Goal: Obtain resource: Obtain resource

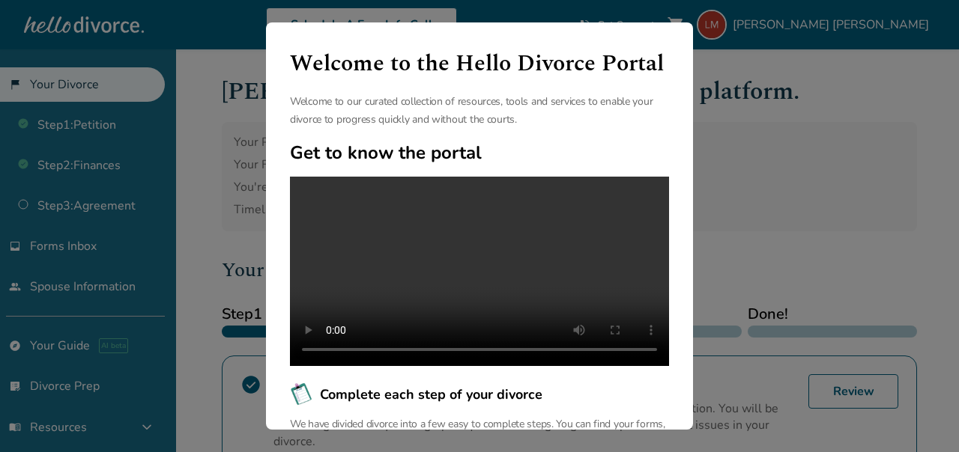
click at [727, 153] on div "Welcome to the Hello Divorce Portal Welcome to our curated collection of resour…" at bounding box center [479, 226] width 959 height 452
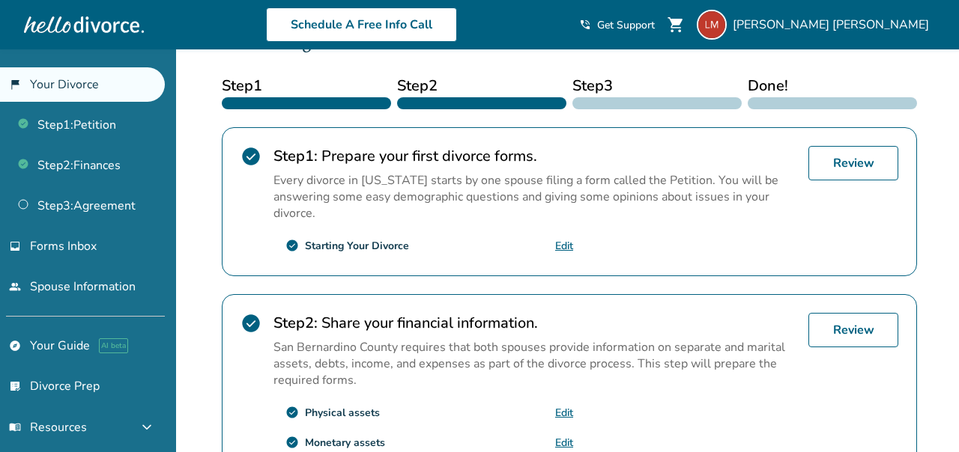
scroll to position [372, 0]
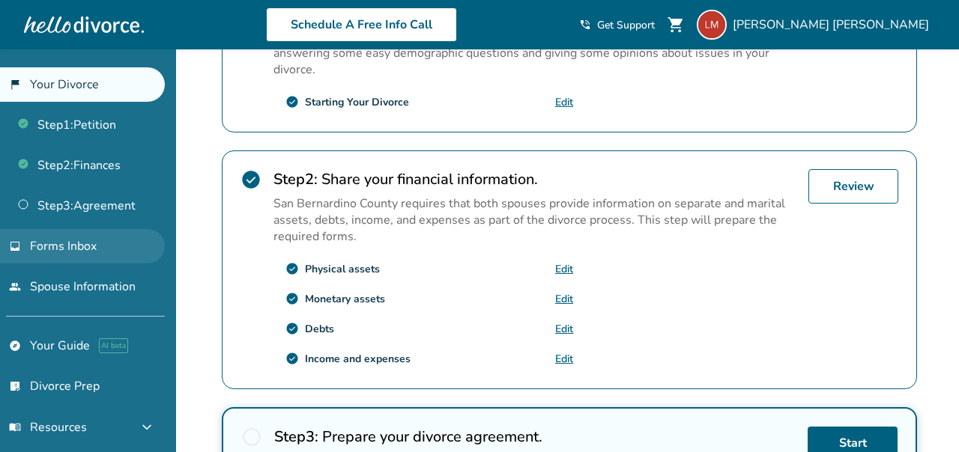
click at [123, 247] on link "inbox Forms Inbox" at bounding box center [82, 246] width 165 height 34
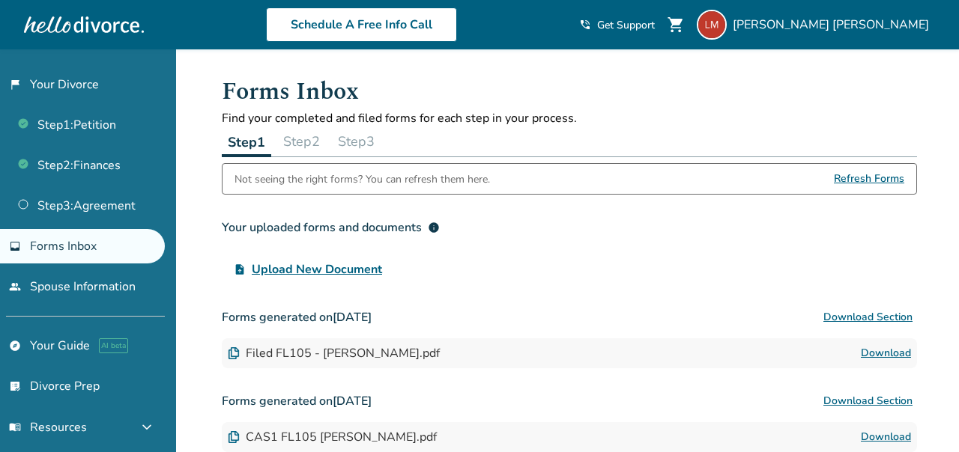
click at [307, 140] on button "Step 2" at bounding box center [301, 142] width 49 height 30
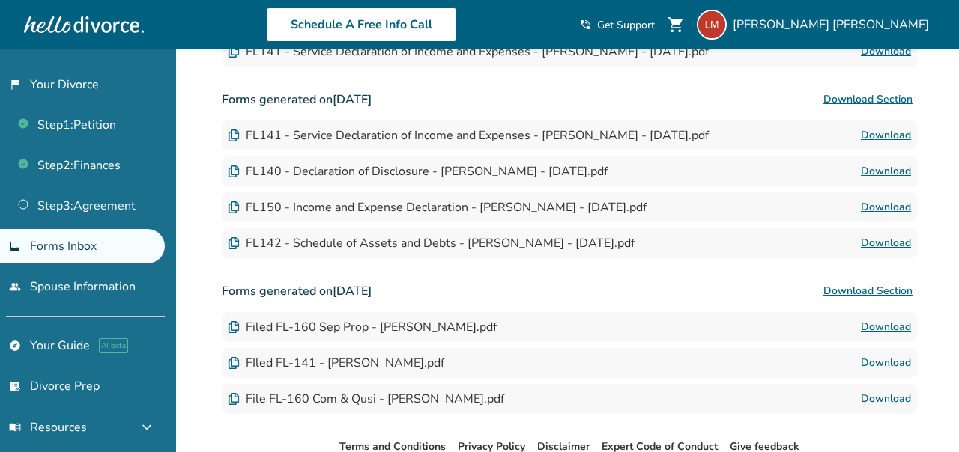
scroll to position [411, 0]
click at [870, 175] on link "Download" at bounding box center [886, 171] width 50 height 18
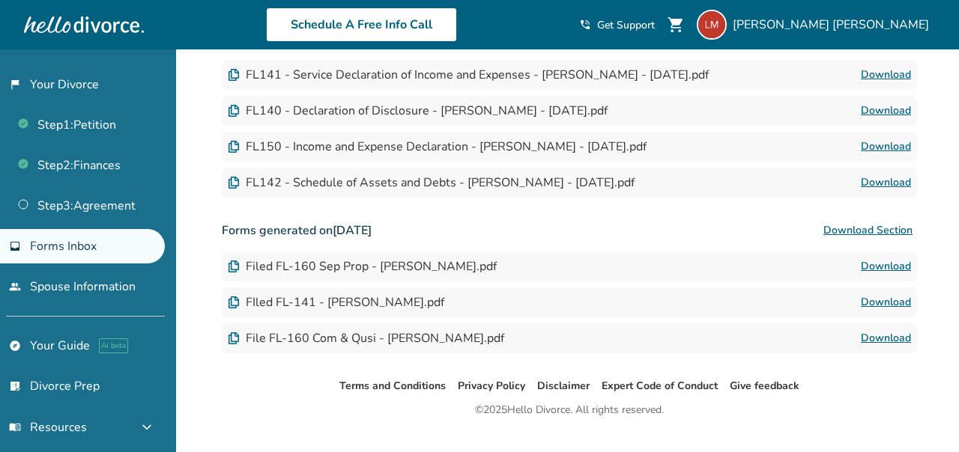
scroll to position [500, 0]
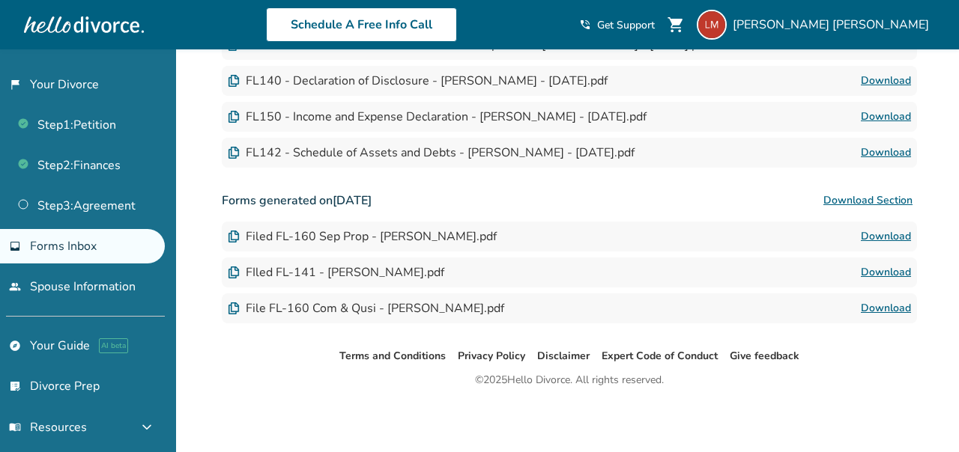
click at [880, 271] on link "Download" at bounding box center [886, 273] width 50 height 18
click at [885, 315] on link "Download" at bounding box center [886, 309] width 50 height 18
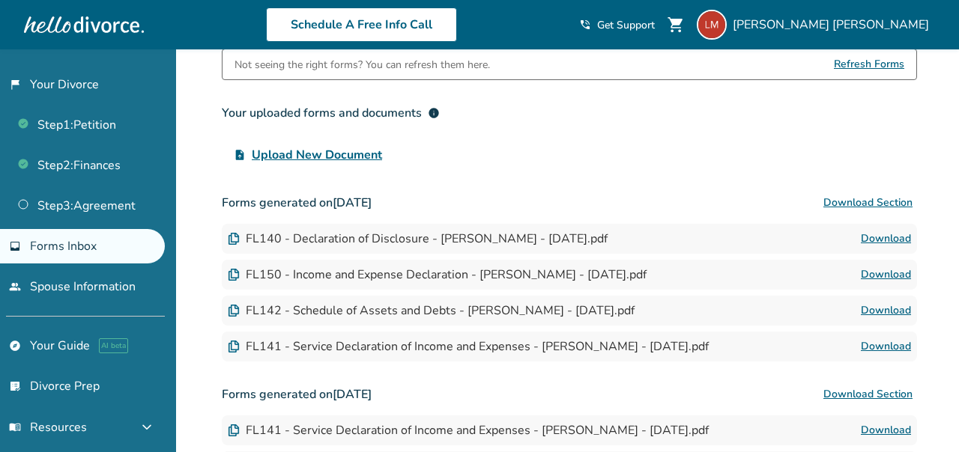
scroll to position [118, 0]
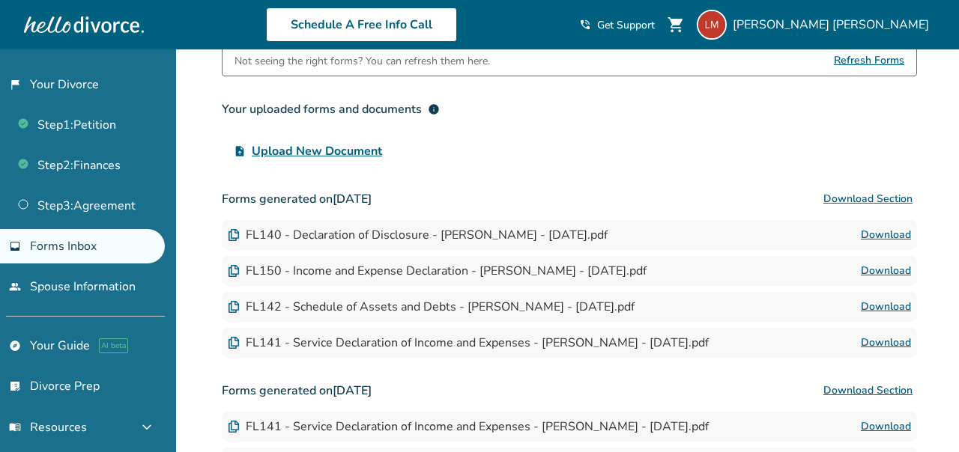
click at [878, 236] on link "Download" at bounding box center [886, 235] width 50 height 18
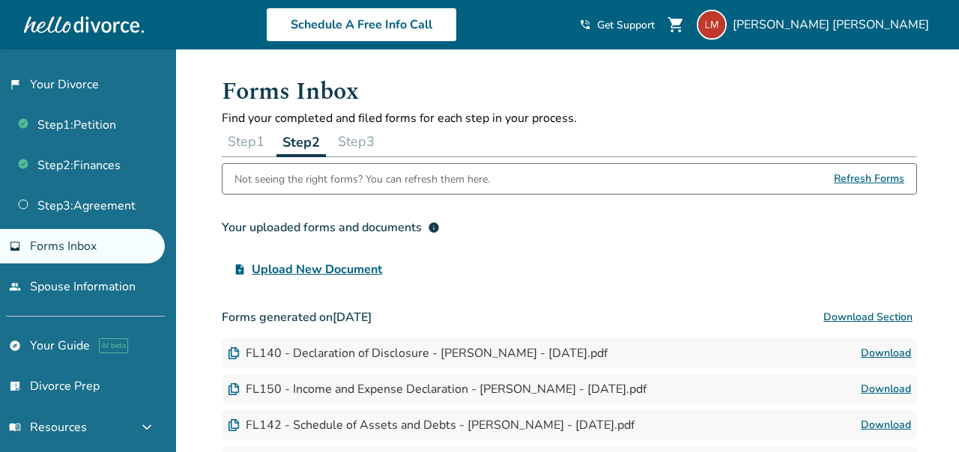
click at [368, 145] on button "Step 3" at bounding box center [356, 142] width 49 height 30
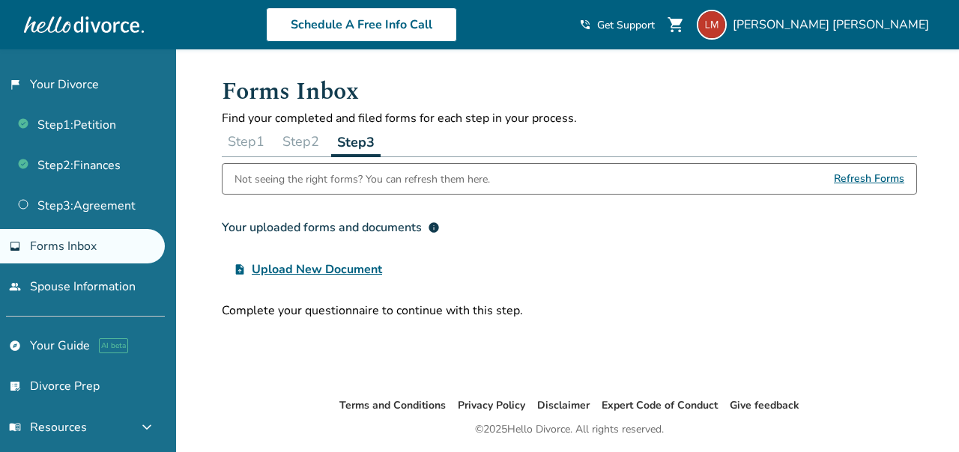
click at [252, 140] on button "Step 1" at bounding box center [246, 142] width 49 height 30
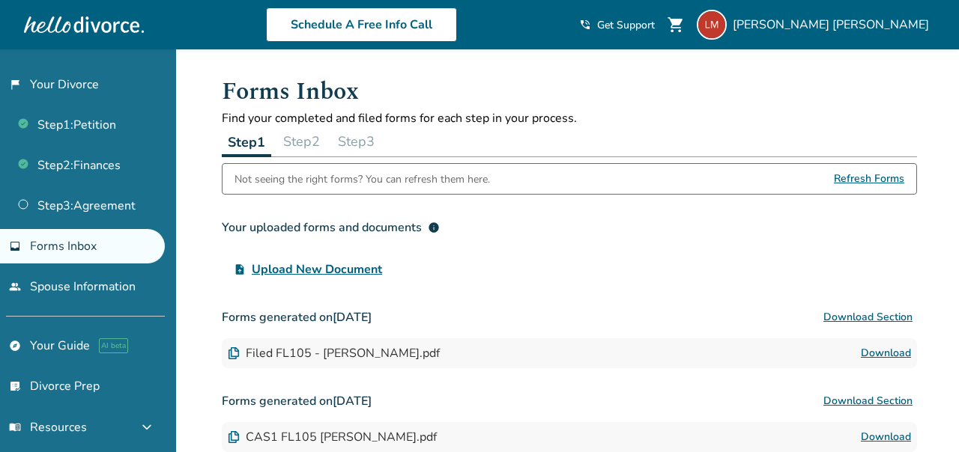
click at [876, 351] on link "Download" at bounding box center [886, 354] width 50 height 18
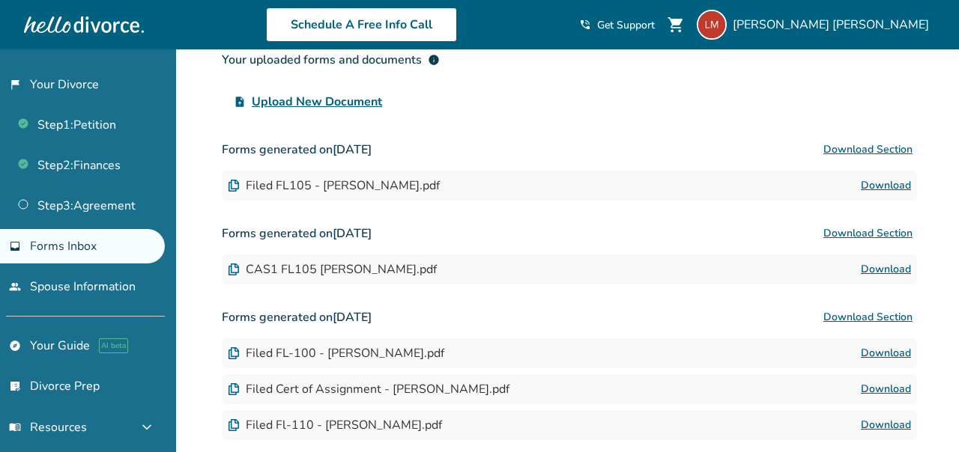
scroll to position [166, 0]
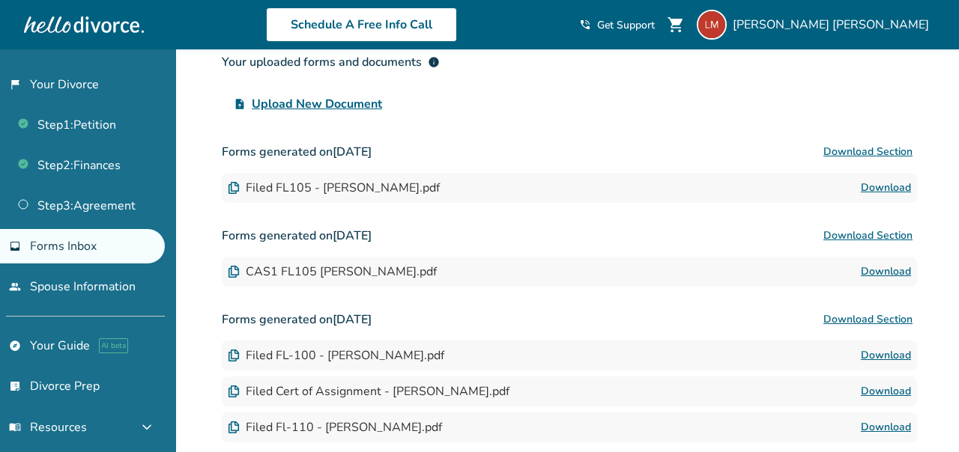
click at [888, 272] on link "Download" at bounding box center [886, 272] width 50 height 18
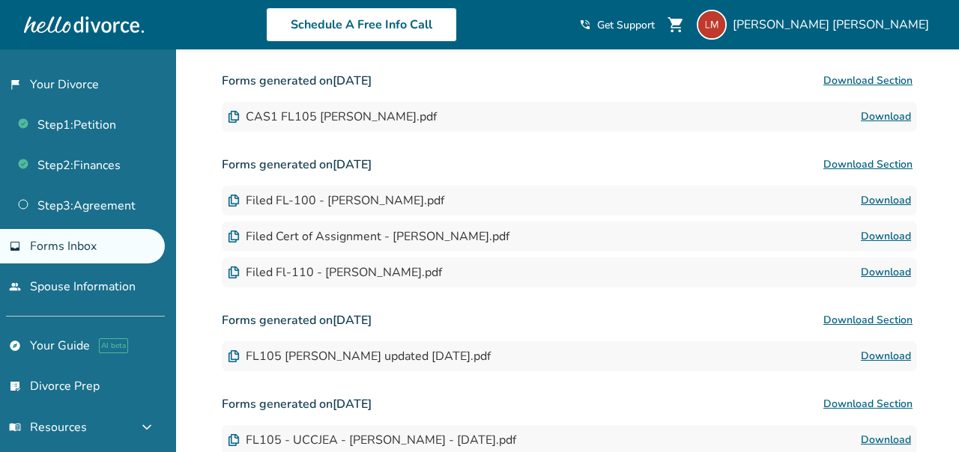
scroll to position [318, 0]
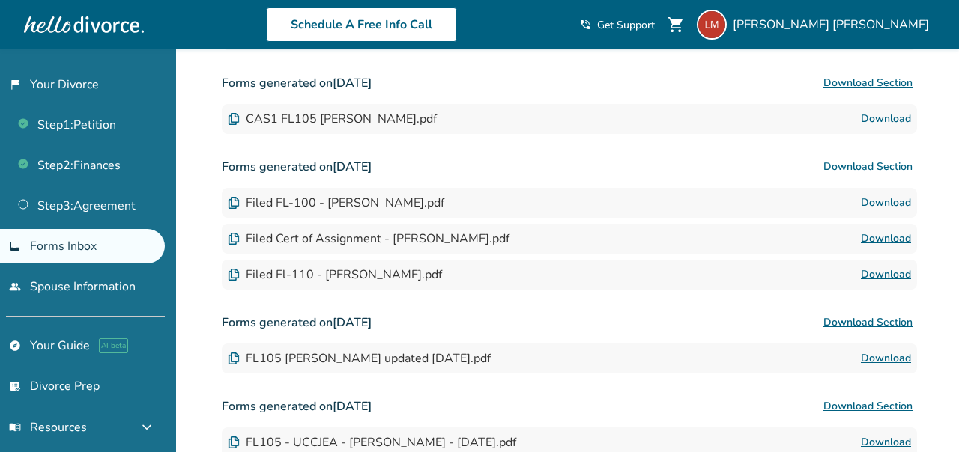
click at [899, 239] on link "Download" at bounding box center [886, 239] width 50 height 18
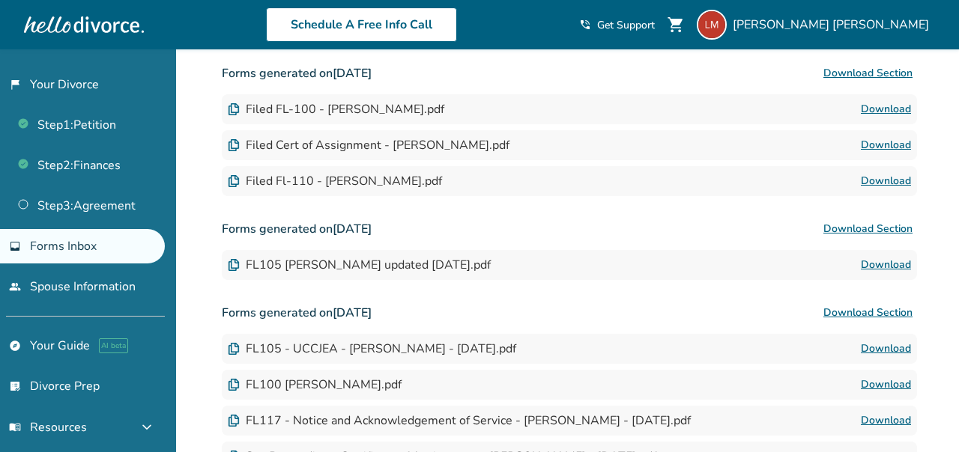
scroll to position [0, 0]
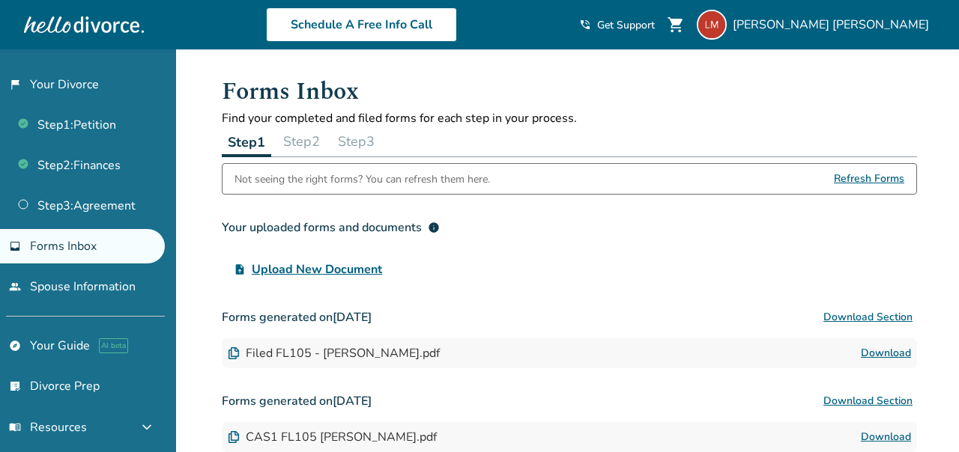
click at [310, 139] on button "Step 2" at bounding box center [301, 142] width 49 height 30
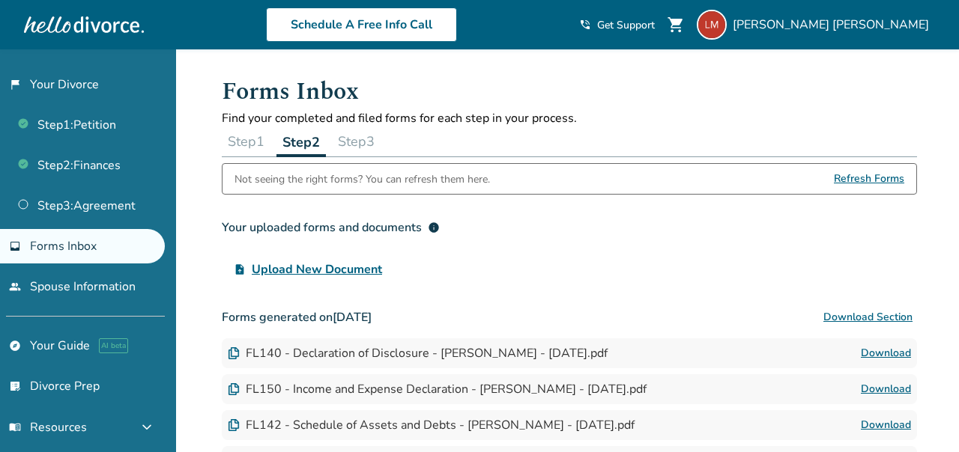
click at [254, 142] on button "Step 1" at bounding box center [246, 142] width 49 height 30
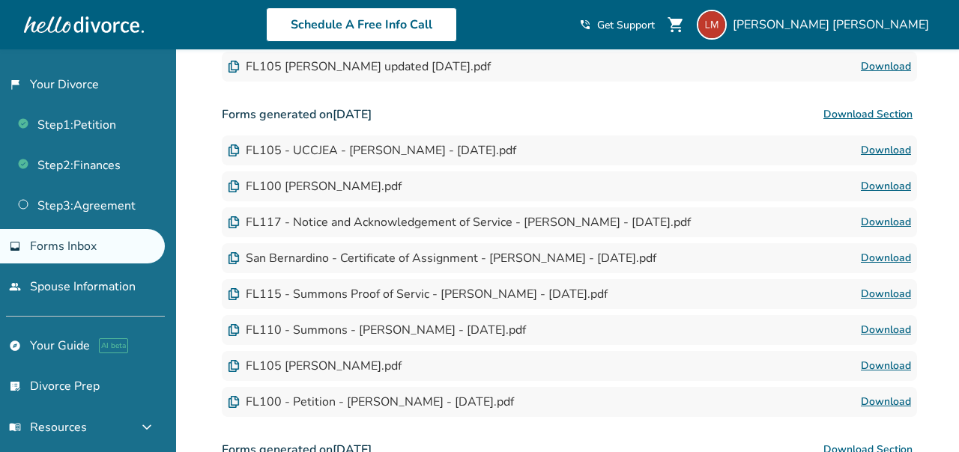
scroll to position [611, 0]
click at [877, 294] on link "Download" at bounding box center [886, 294] width 50 height 18
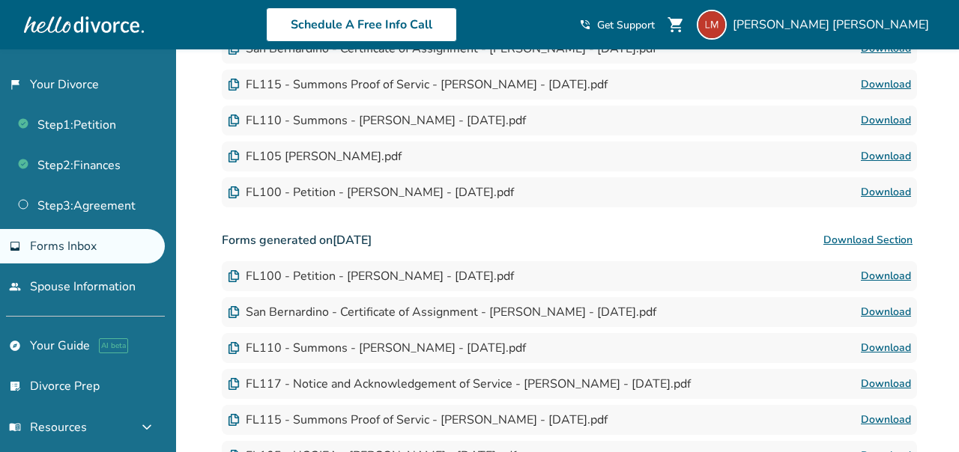
scroll to position [873, 0]
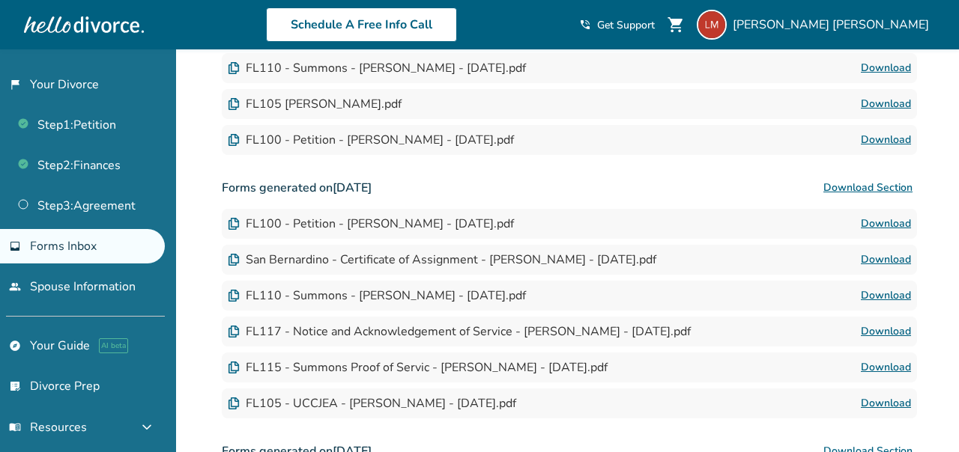
click at [882, 367] on link "Download" at bounding box center [886, 368] width 50 height 18
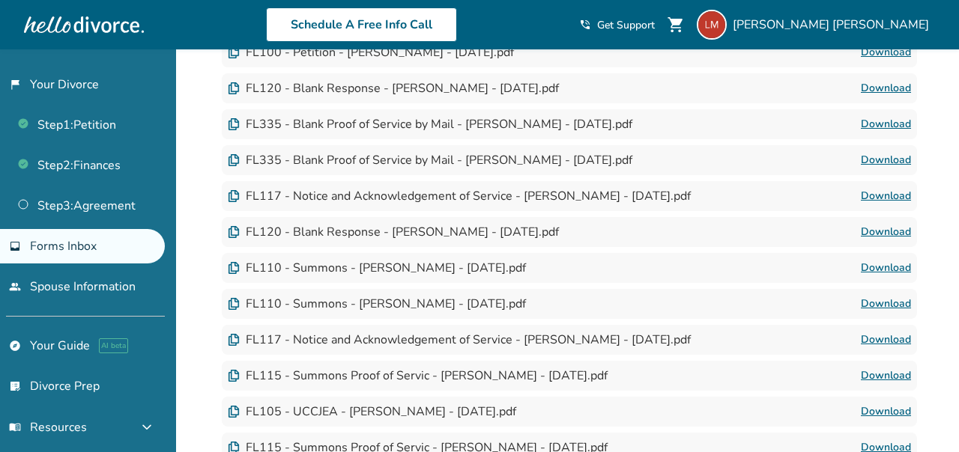
scroll to position [1672, 0]
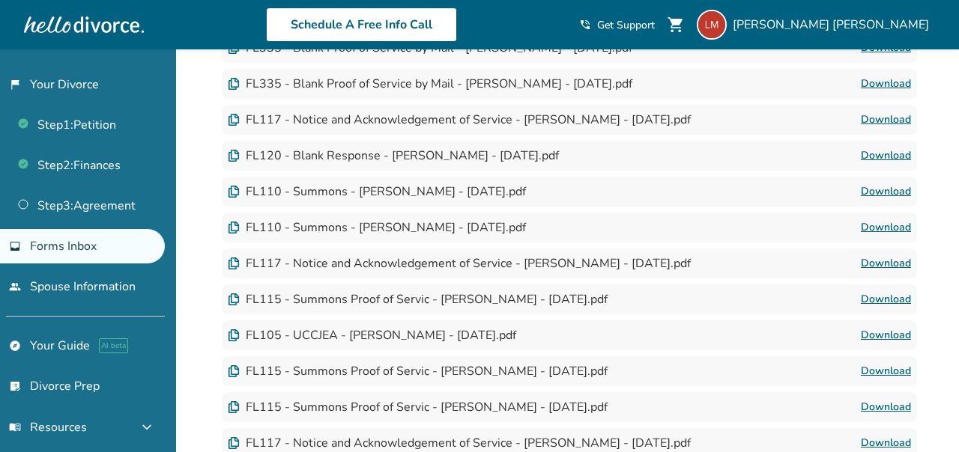
click at [893, 294] on link "Download" at bounding box center [886, 300] width 50 height 18
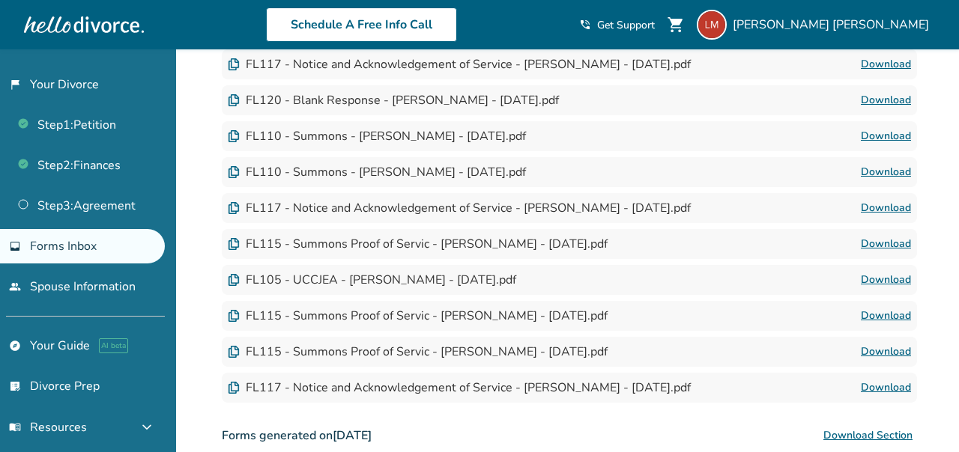
scroll to position [1746, 0]
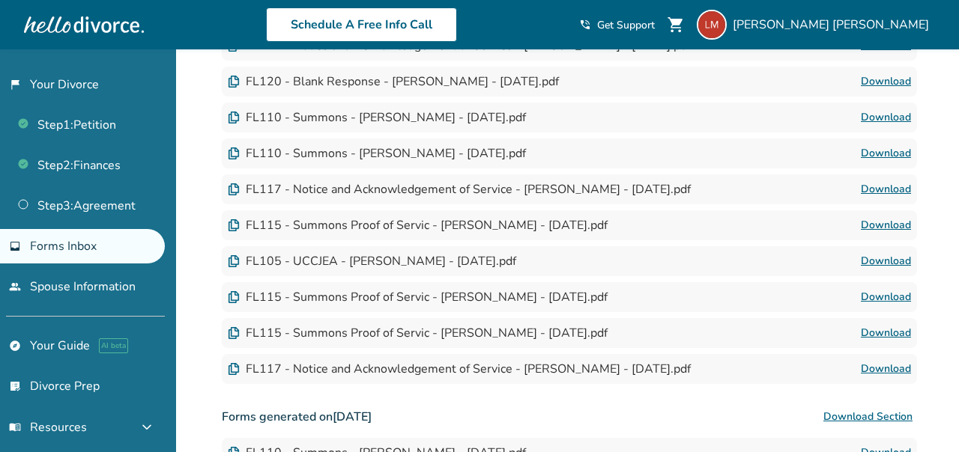
click at [892, 327] on link "Download" at bounding box center [886, 333] width 50 height 18
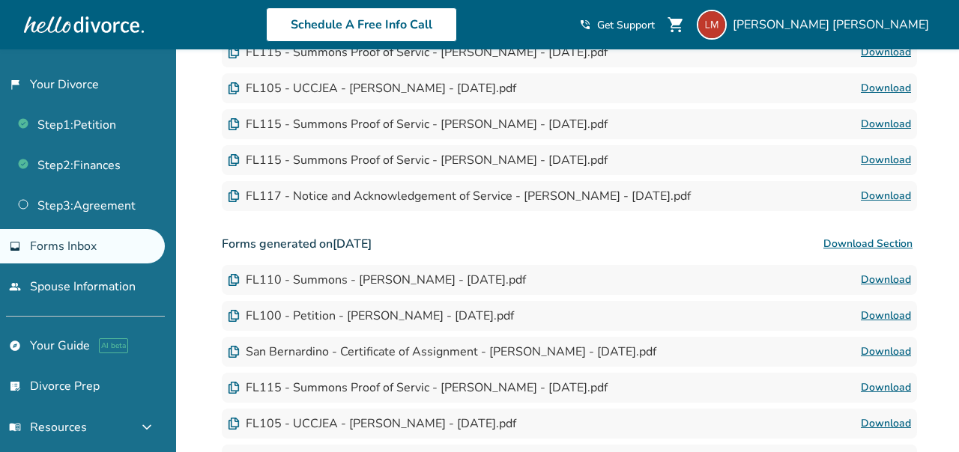
scroll to position [1922, 0]
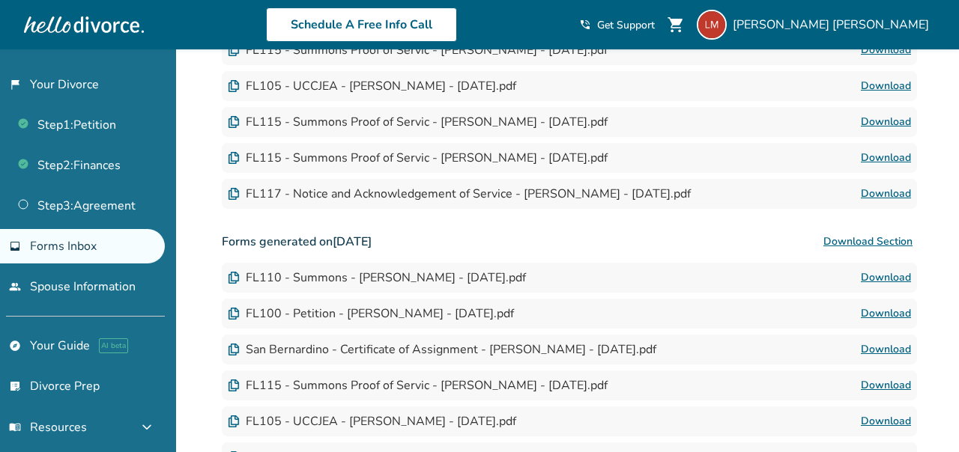
click at [872, 387] on link "Download" at bounding box center [886, 386] width 50 height 18
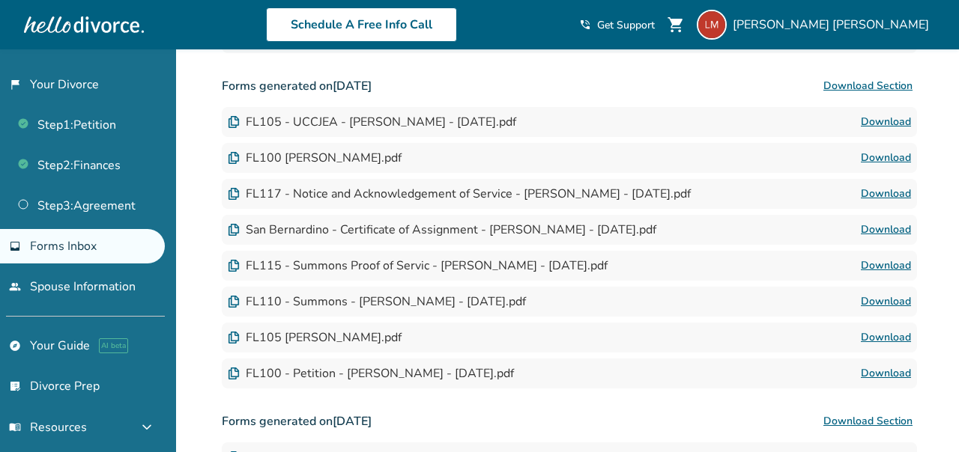
scroll to position [635, 0]
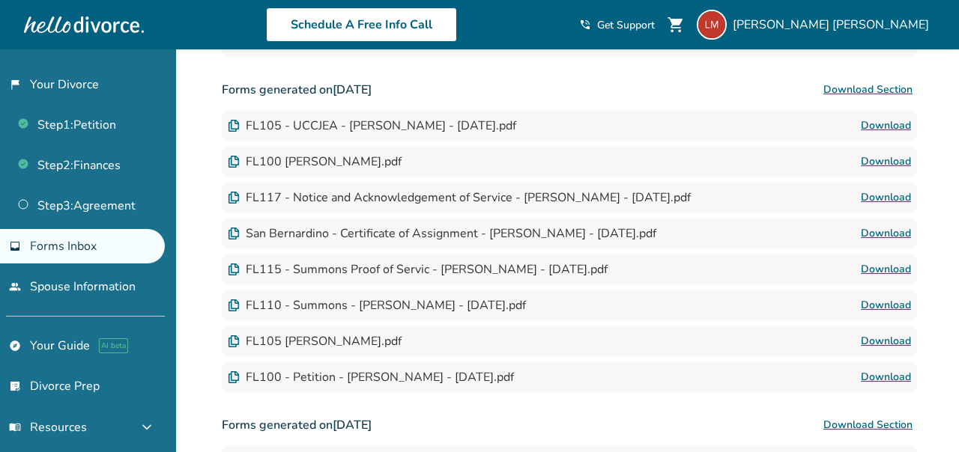
click at [869, 273] on link "Download" at bounding box center [886, 270] width 50 height 18
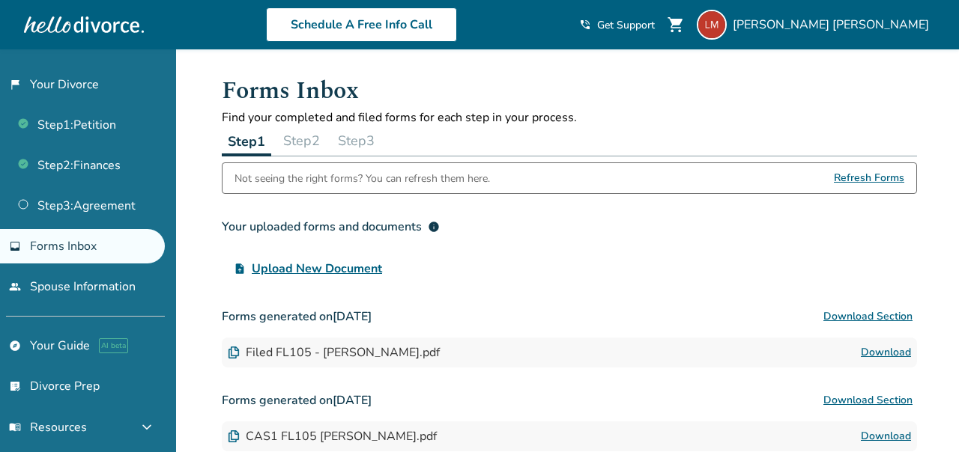
scroll to position [0, 0]
click at [298, 147] on button "Step 2" at bounding box center [301, 142] width 49 height 30
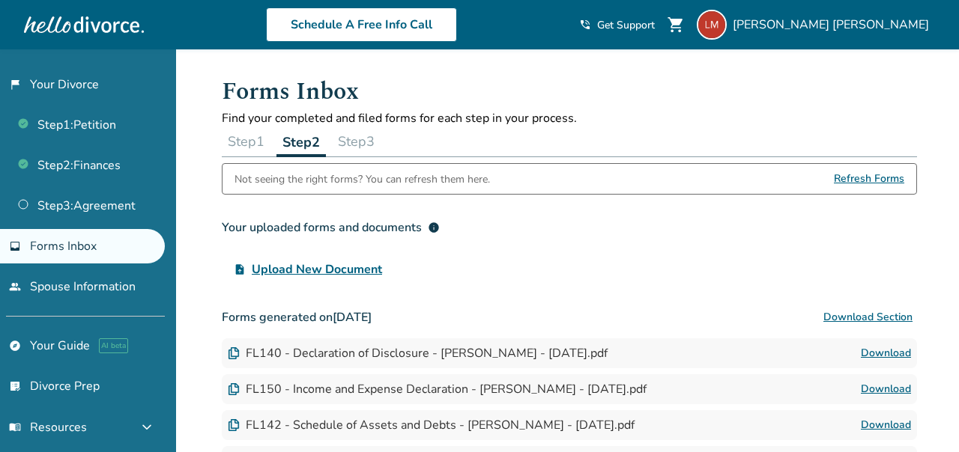
click at [254, 143] on button "Step 1" at bounding box center [246, 142] width 49 height 30
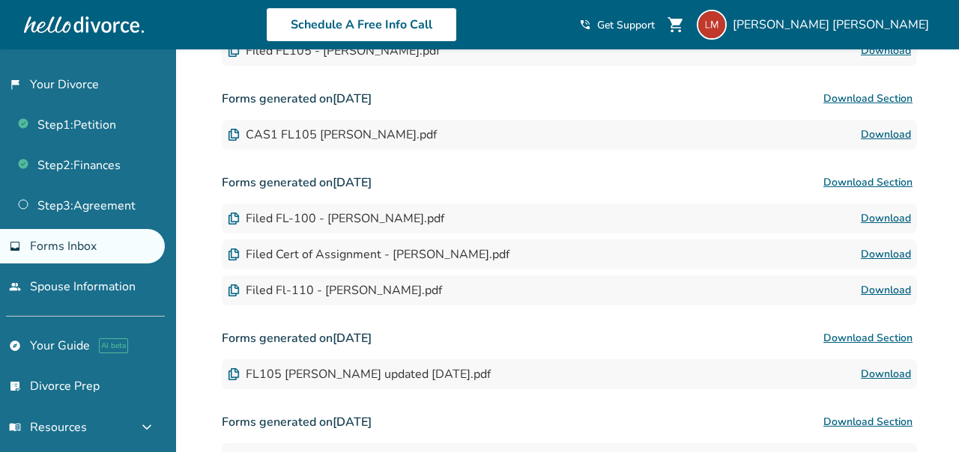
scroll to position [342, 0]
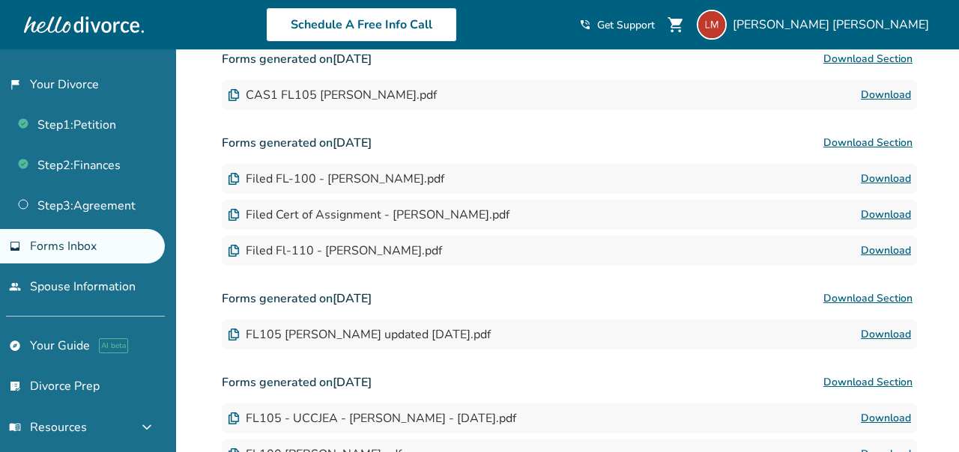
click at [898, 97] on link "Download" at bounding box center [886, 95] width 50 height 18
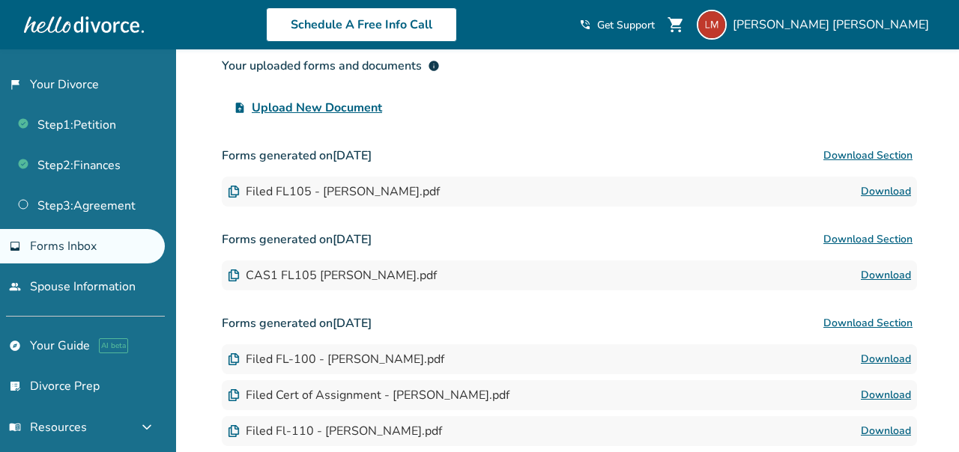
scroll to position [0, 0]
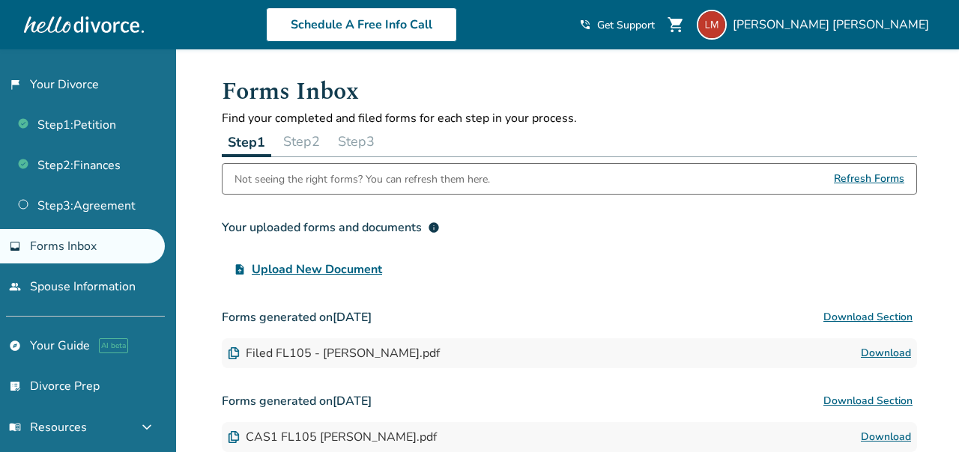
click at [308, 144] on button "Step 2" at bounding box center [301, 142] width 49 height 30
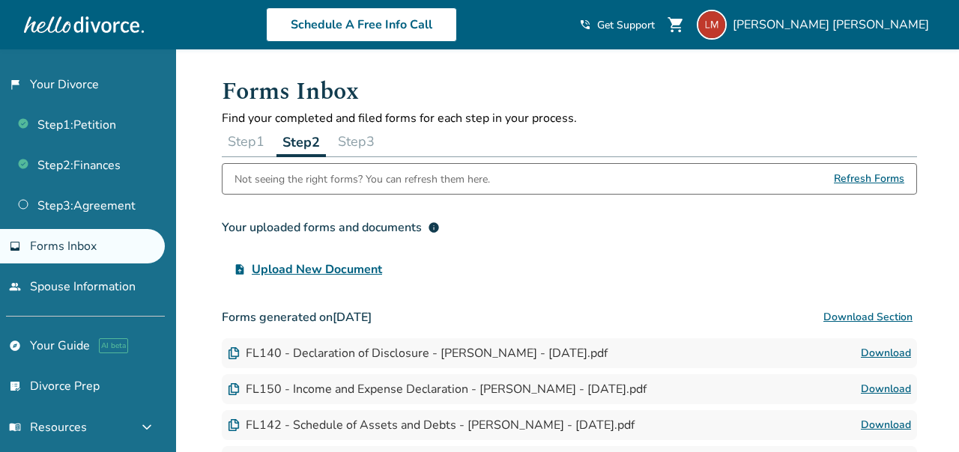
click at [372, 141] on button "Step 3" at bounding box center [356, 142] width 49 height 30
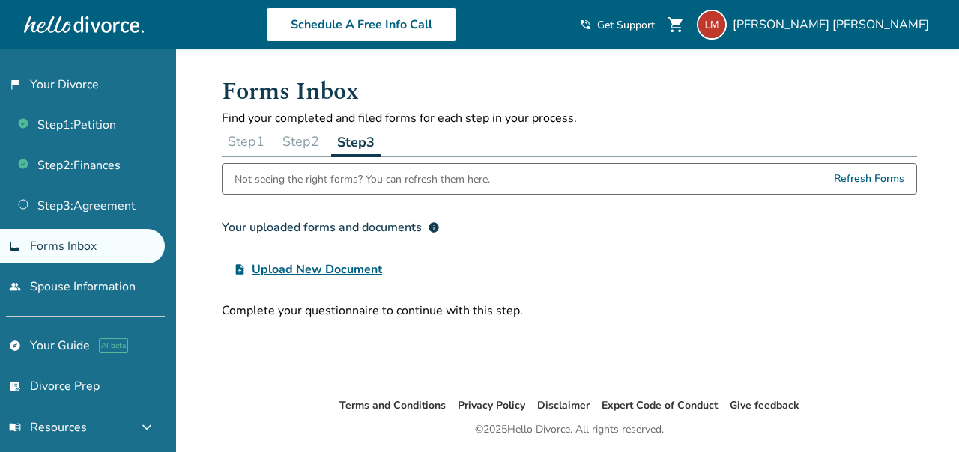
click at [243, 138] on button "Step 1" at bounding box center [246, 142] width 49 height 30
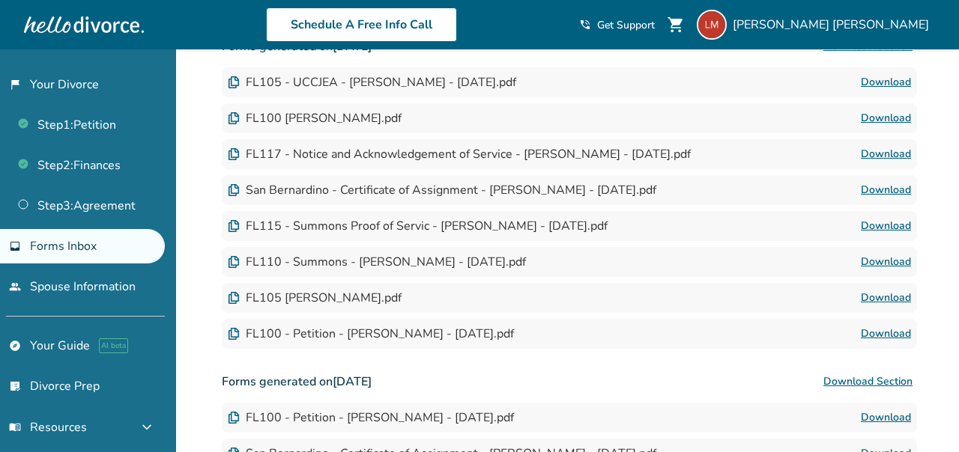
scroll to position [686, 0]
